Goal: Information Seeking & Learning: Learn about a topic

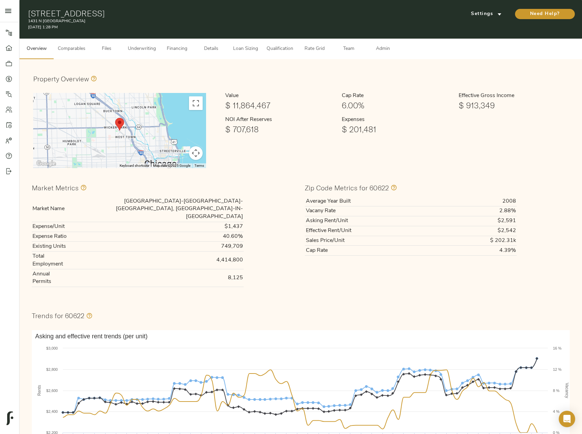
click at [140, 48] on span "Underwriting" at bounding box center [142, 49] width 28 height 9
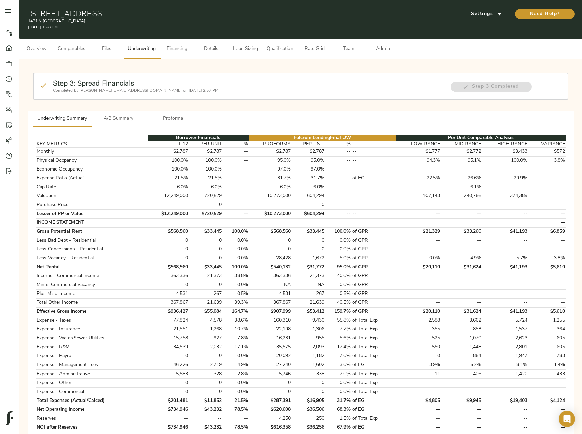
click at [84, 46] on span "Comparables" at bounding box center [72, 49] width 28 height 9
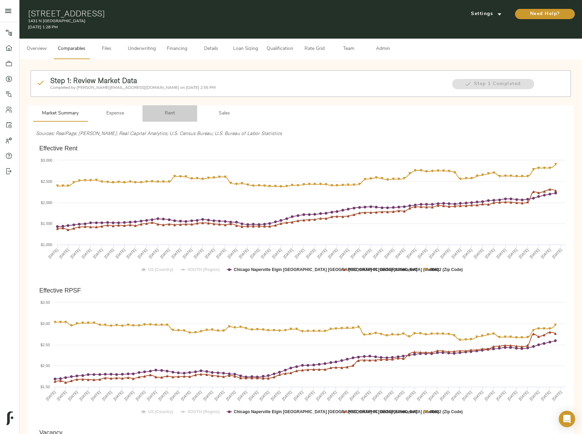
click at [169, 115] on span "Rent" at bounding box center [170, 113] width 46 height 9
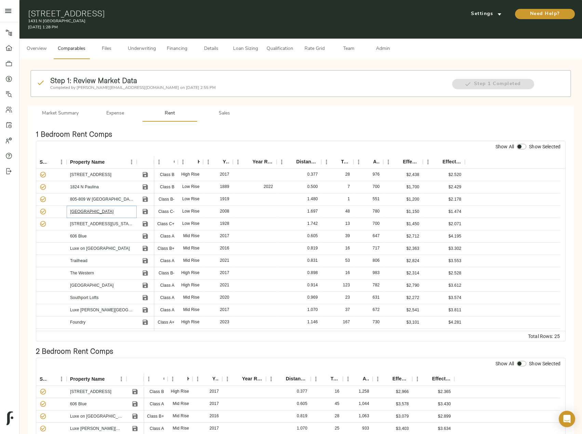
click at [80, 210] on link "Westhaven Park II" at bounding box center [91, 211] width 43 height 5
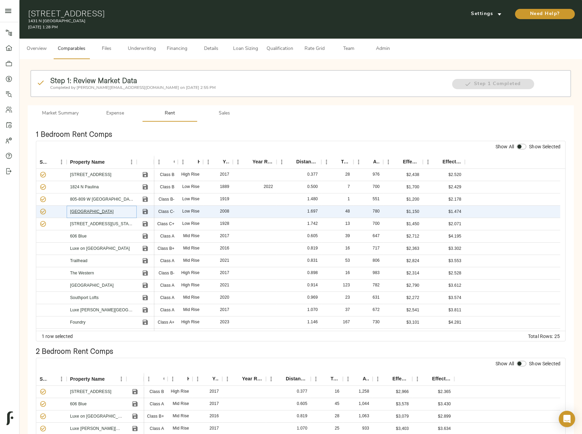
click at [85, 209] on link "Westhaven Park II" at bounding box center [91, 211] width 43 height 5
click at [144, 210] on icon "Save" at bounding box center [145, 211] width 7 height 7
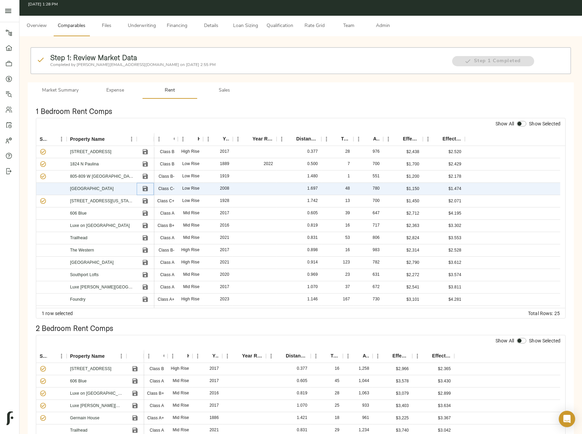
scroll to position [34, 0]
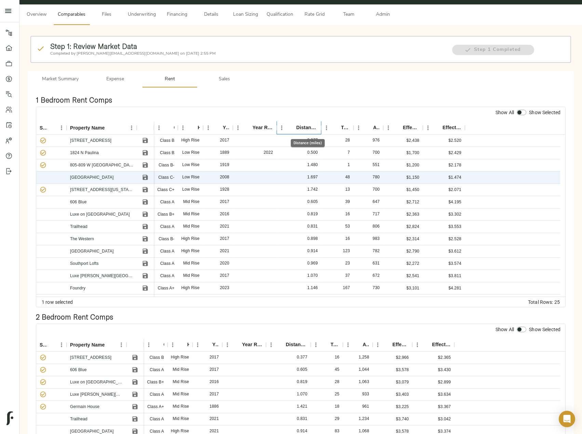
click at [298, 127] on div "Distance (miles)" at bounding box center [307, 127] width 22 height 13
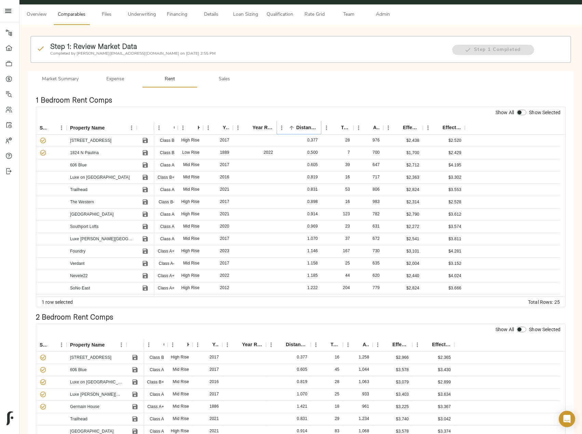
click at [293, 126] on icon "Sort" at bounding box center [291, 128] width 6 height 6
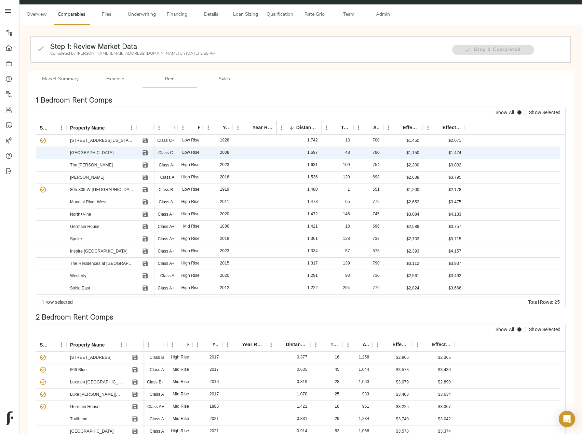
click at [293, 126] on icon "Sort" at bounding box center [291, 128] width 6 height 6
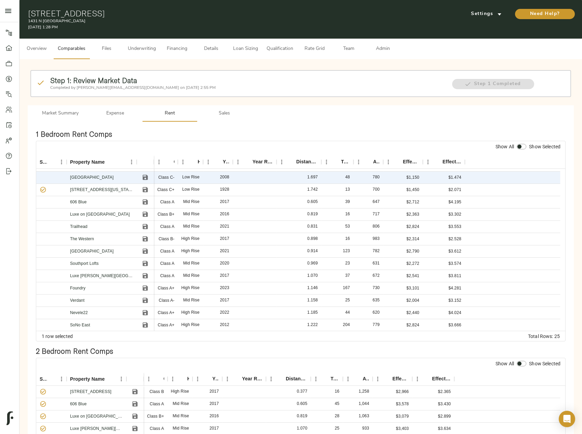
scroll to position [0, 0]
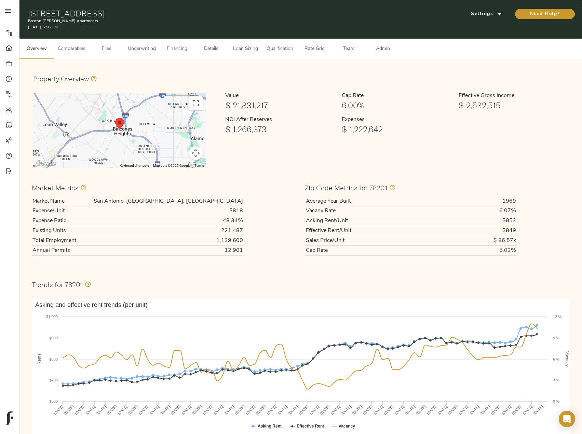
click at [146, 51] on span "Underwriting" at bounding box center [142, 49] width 28 height 9
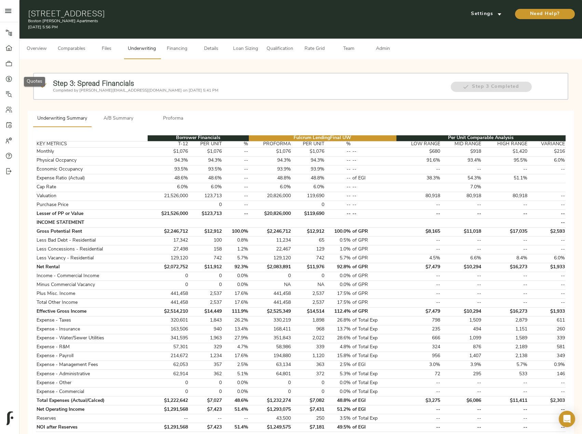
click at [3, 84] on link "Quotes" at bounding box center [9, 78] width 19 height 15
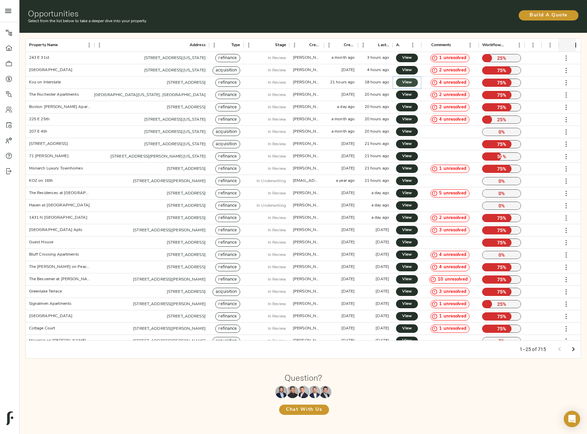
click at [408, 80] on span "View" at bounding box center [407, 82] width 8 height 7
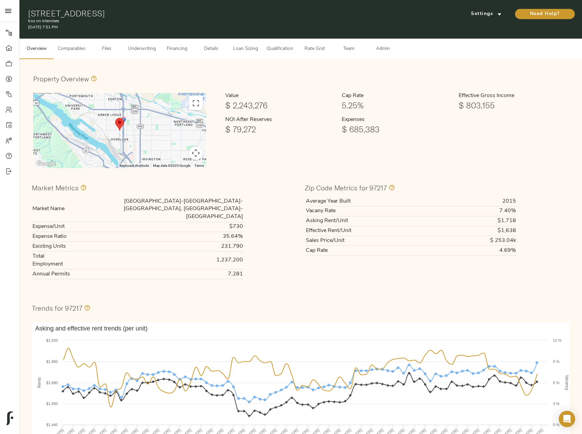
click at [140, 48] on span "Underwriting" at bounding box center [142, 49] width 28 height 9
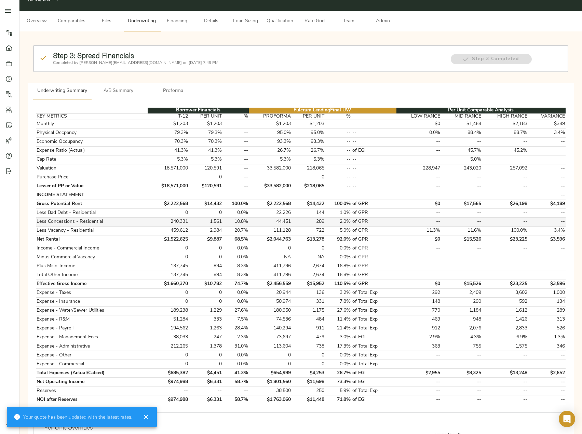
scroll to position [68, 0]
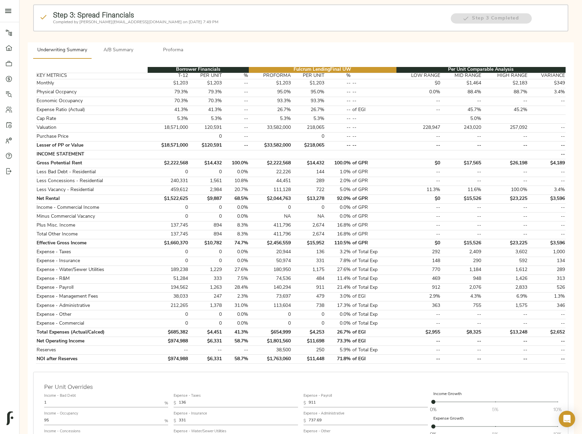
click at [178, 49] on span "Proforma" at bounding box center [173, 50] width 46 height 9
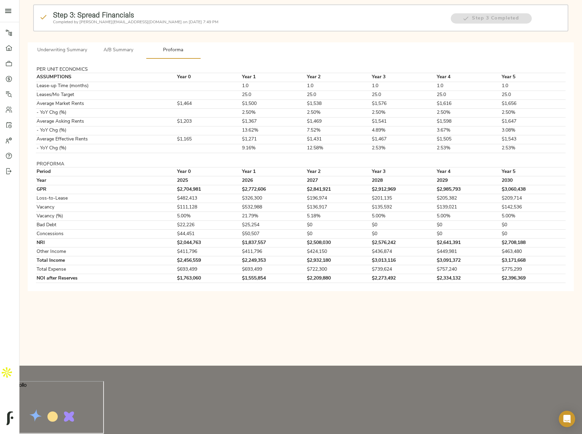
scroll to position [0, 0]
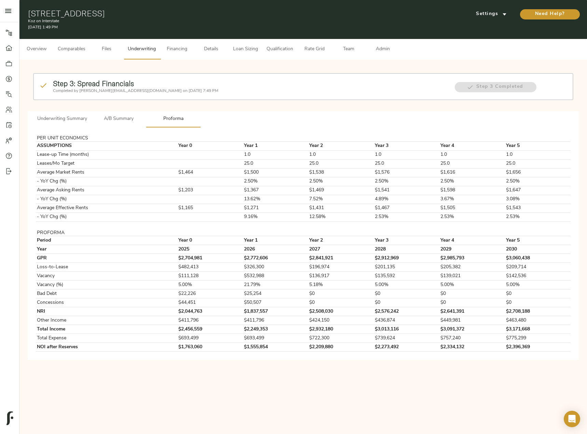
click at [52, 115] on span "Underwriting Summary" at bounding box center [62, 119] width 50 height 9
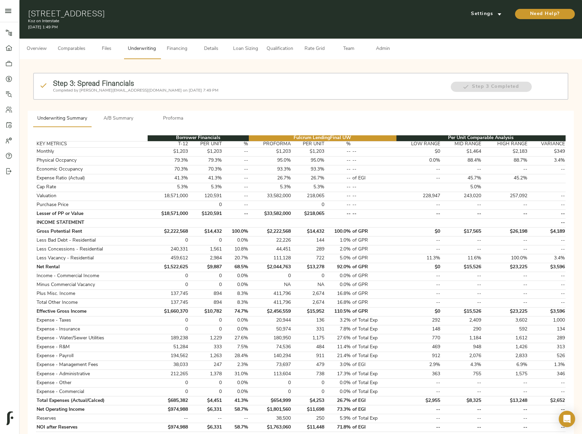
click at [388, 47] on span "Admin" at bounding box center [383, 49] width 26 height 9
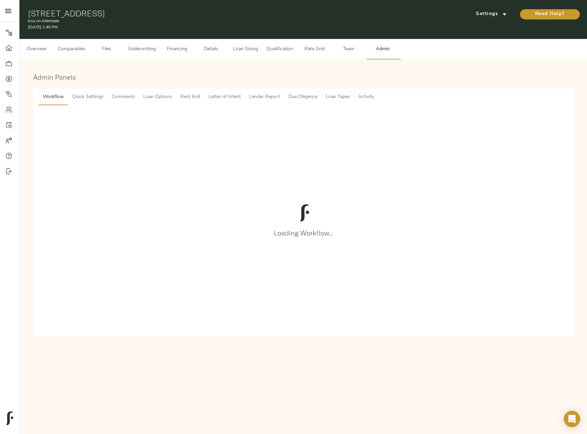
click at [126, 96] on span "Comments" at bounding box center [123, 97] width 23 height 9
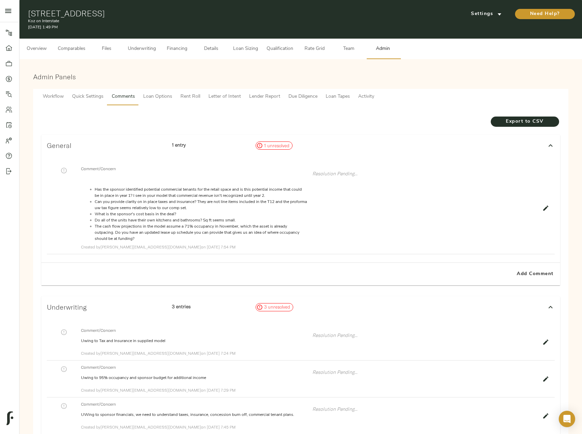
click at [149, 50] on span "Underwriting" at bounding box center [142, 49] width 28 height 9
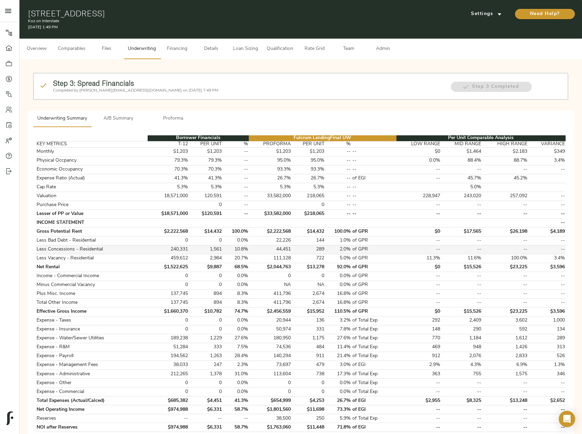
scroll to position [103, 0]
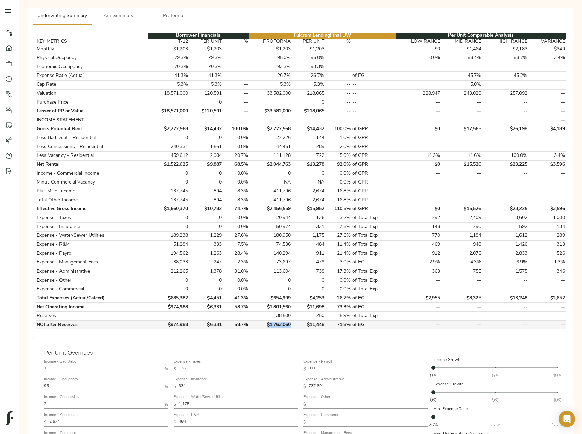
drag, startPoint x: 266, startPoint y: 328, endPoint x: 291, endPoint y: 328, distance: 25.6
click at [291, 328] on td "$1,763,060" at bounding box center [270, 325] width 43 height 9
copy td "$1,763,060"
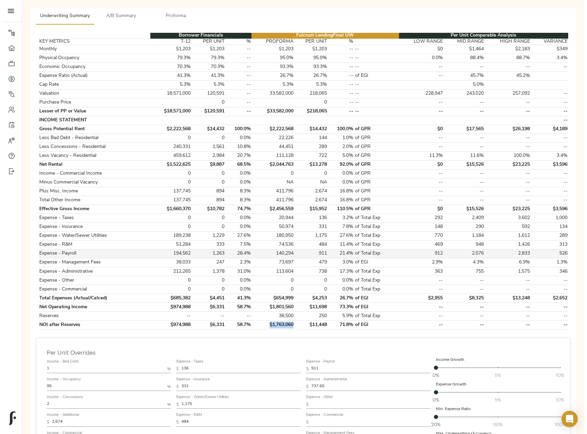
scroll to position [0, 0]
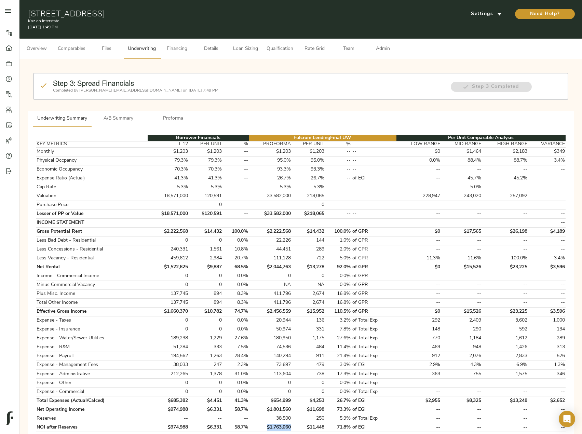
click at [37, 49] on span "Overview" at bounding box center [37, 49] width 26 height 9
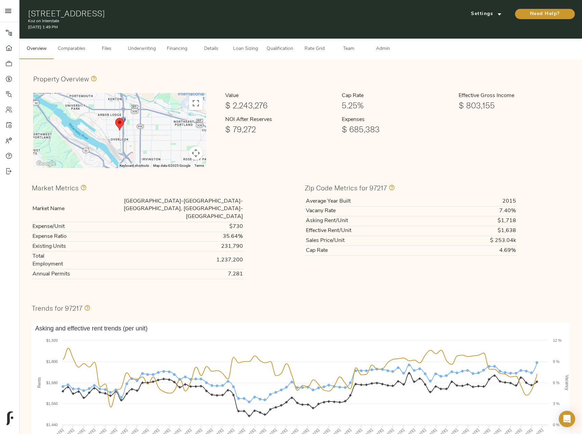
click at [141, 52] on span "Underwriting" at bounding box center [142, 49] width 28 height 9
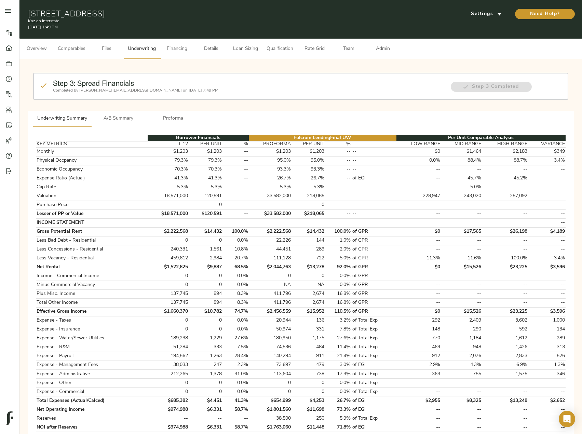
click at [130, 118] on span "A/B Summary" at bounding box center [118, 118] width 46 height 9
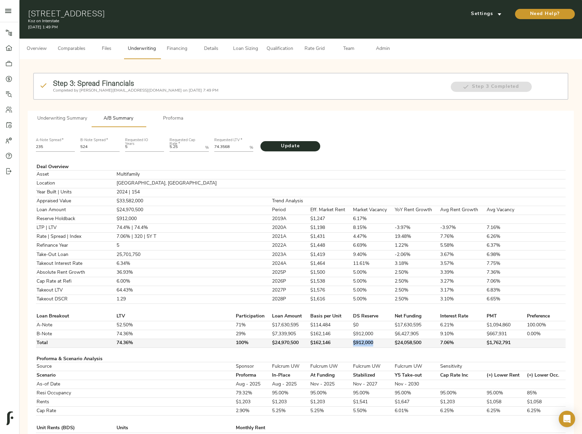
drag, startPoint x: 342, startPoint y: 342, endPoint x: 322, endPoint y: 343, distance: 20.2
click at [352, 343] on td "$912,000" at bounding box center [373, 343] width 42 height 9
copy td "$912,000"
click at [50, 114] on span "Underwriting Summary" at bounding box center [62, 118] width 50 height 9
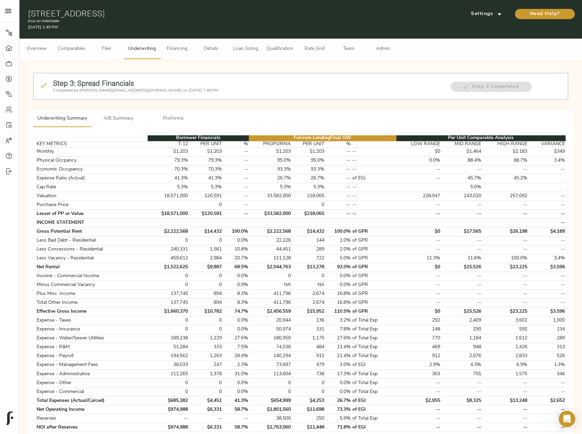
click at [70, 42] on button "Comparables" at bounding box center [72, 49] width 36 height 21
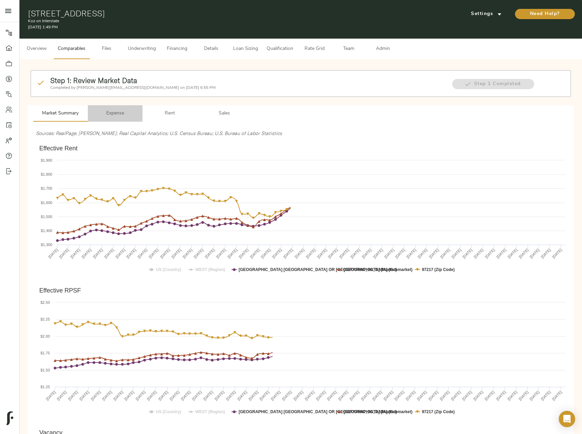
click at [118, 112] on span "Expense" at bounding box center [115, 113] width 46 height 9
